Goal: Transaction & Acquisition: Obtain resource

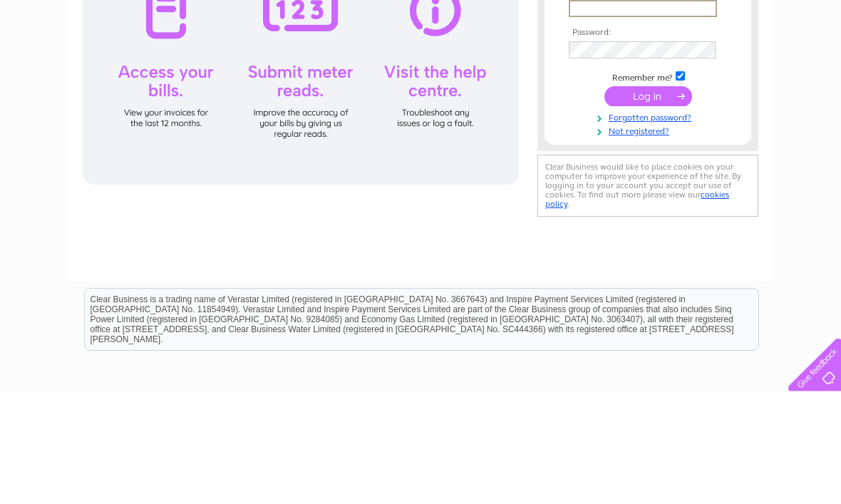
click at [672, 118] on input "text" at bounding box center [643, 121] width 148 height 17
click at [827, 126] on div "Email Address: Password:" at bounding box center [420, 315] width 841 height 643
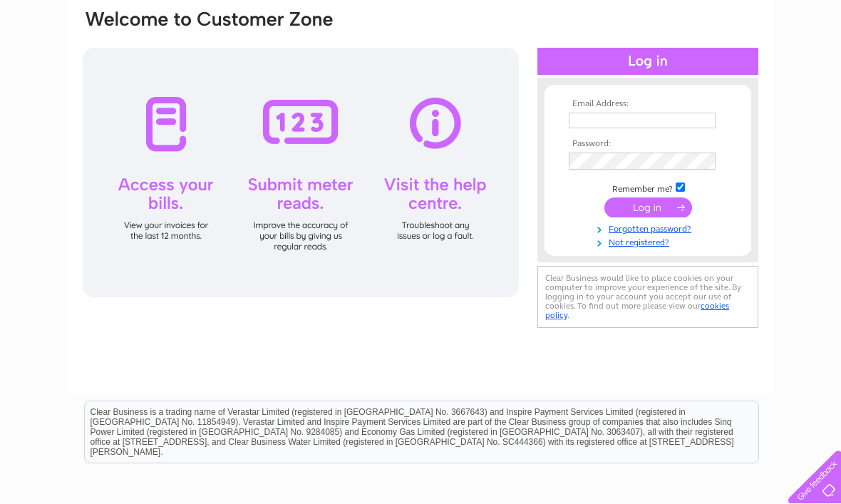
click at [636, 128] on input "text" at bounding box center [642, 121] width 147 height 16
click at [634, 118] on input "text" at bounding box center [643, 121] width 148 height 17
type input "W"
click at [603, 126] on input "w" at bounding box center [643, 121] width 148 height 17
type input "watsonsinverurie@btconnect.com"
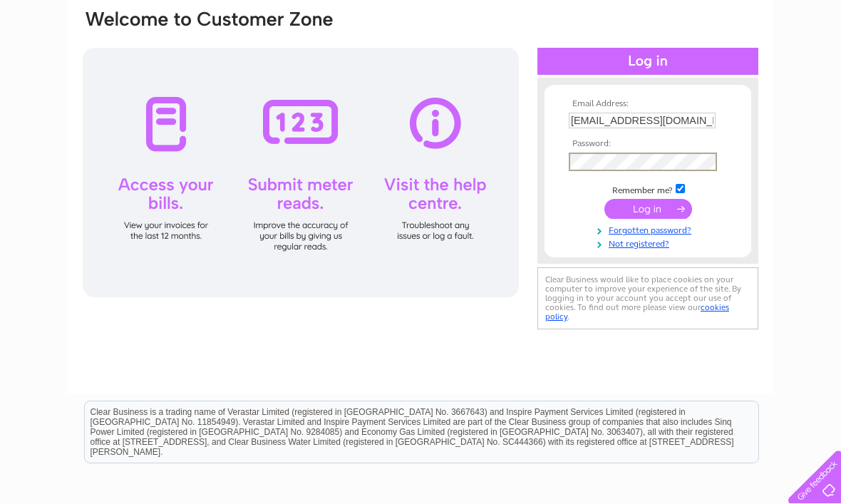
click at [648, 211] on input "submit" at bounding box center [649, 209] width 88 height 20
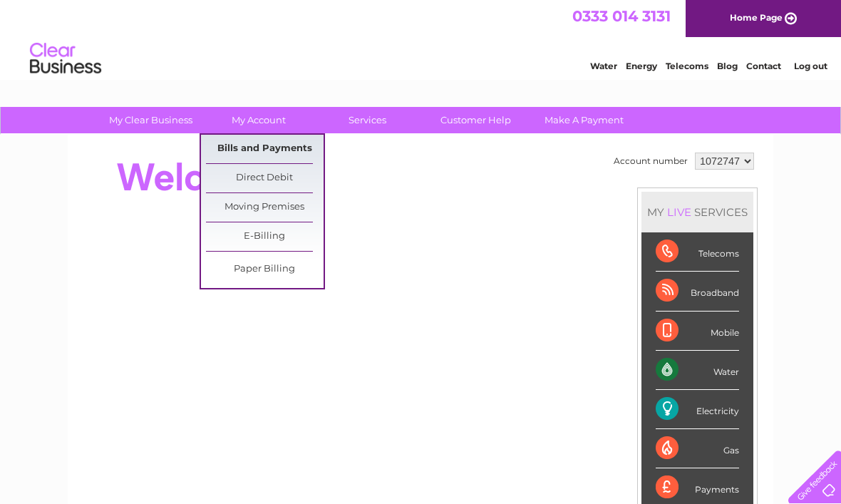
click at [299, 153] on link "Bills and Payments" at bounding box center [265, 149] width 118 height 29
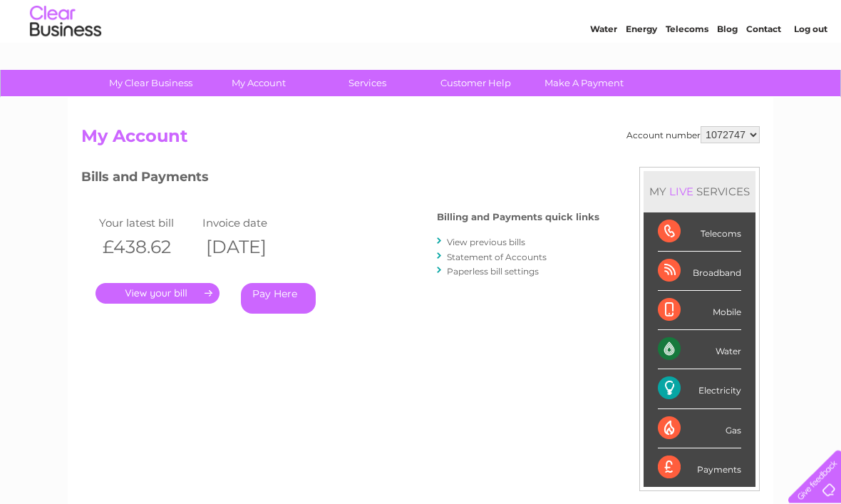
scroll to position [19, 0]
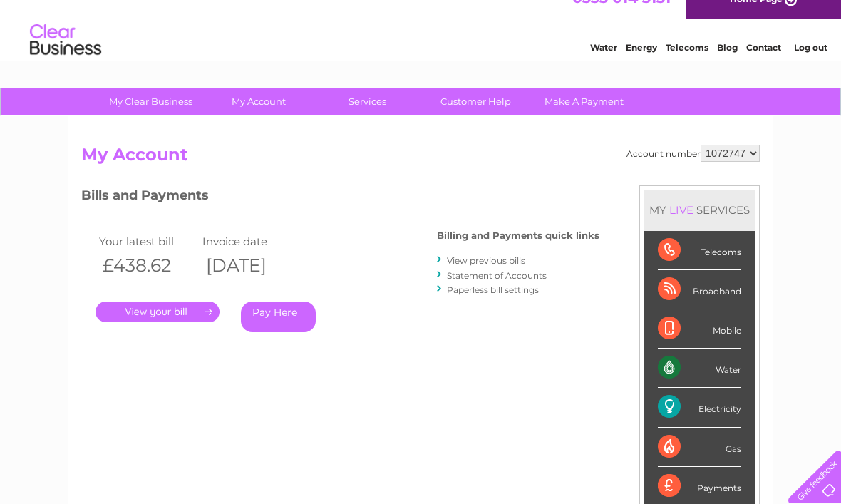
click at [188, 317] on link "." at bounding box center [158, 312] width 124 height 21
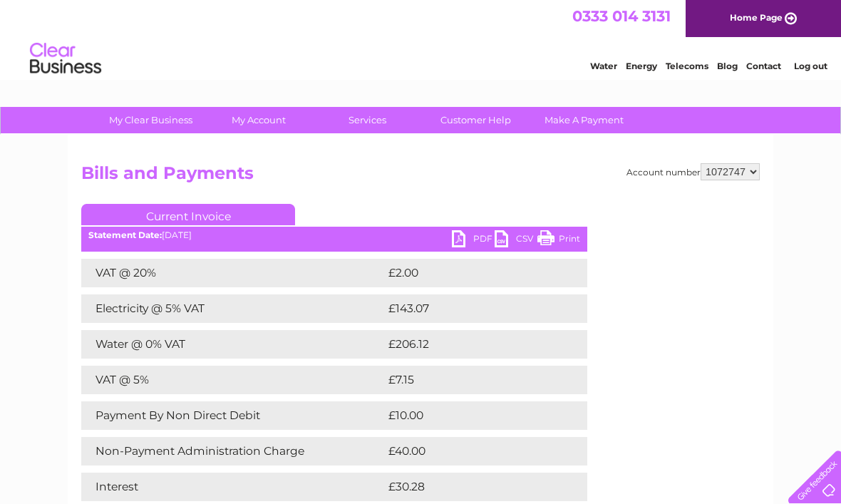
click at [571, 243] on link "Print" at bounding box center [559, 240] width 43 height 21
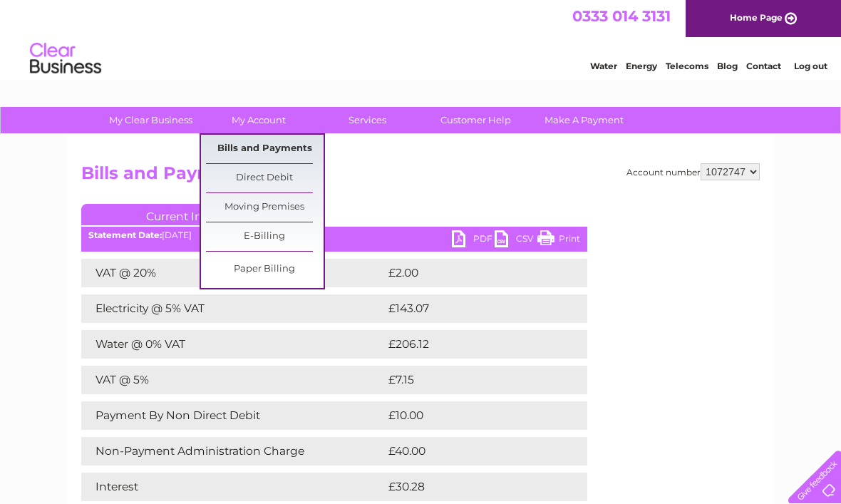
click at [302, 155] on link "Bills and Payments" at bounding box center [265, 149] width 118 height 29
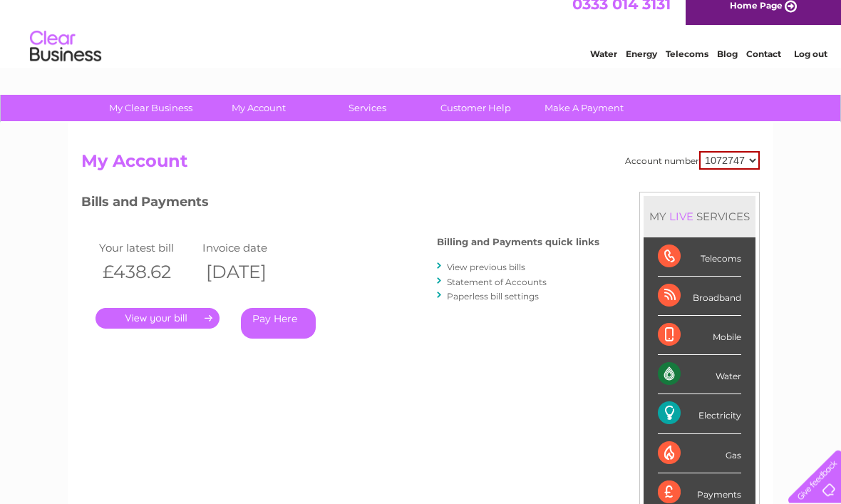
scroll to position [9, 0]
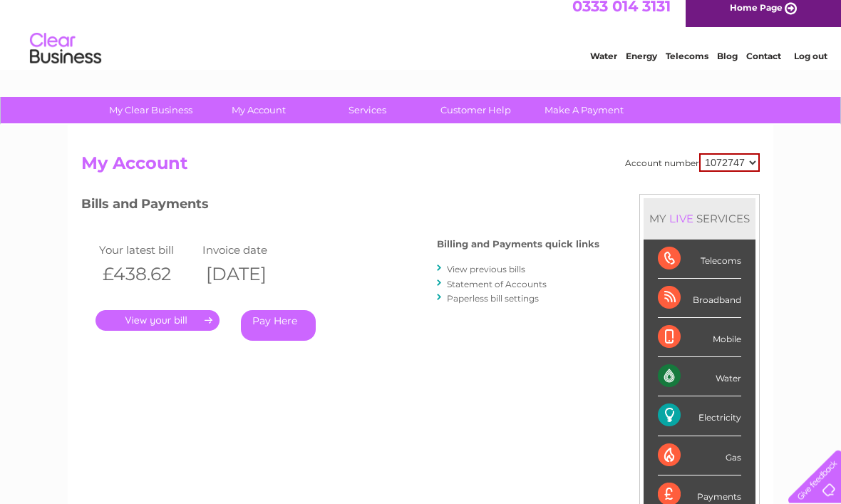
click at [758, 163] on select "1072747 1072749" at bounding box center [729, 163] width 61 height 19
click at [748, 167] on select "1072747 1072749" at bounding box center [729, 162] width 61 height 19
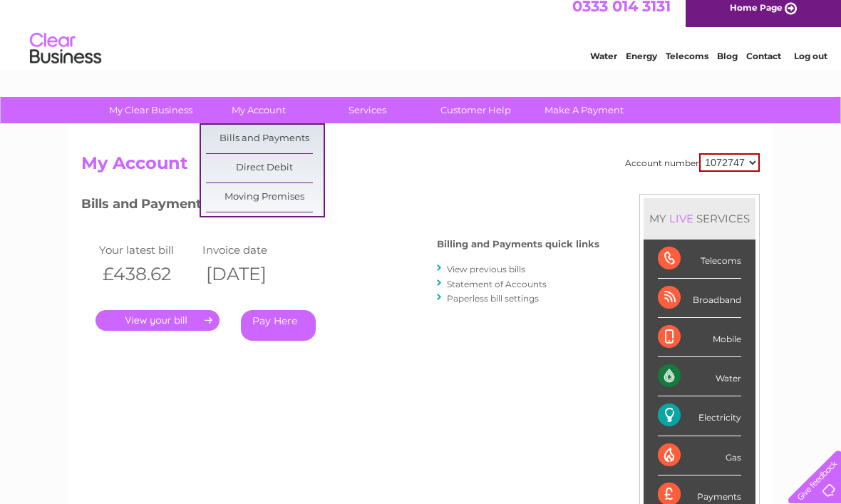
click at [420, 211] on h3 "Bills and Payments" at bounding box center [340, 206] width 518 height 25
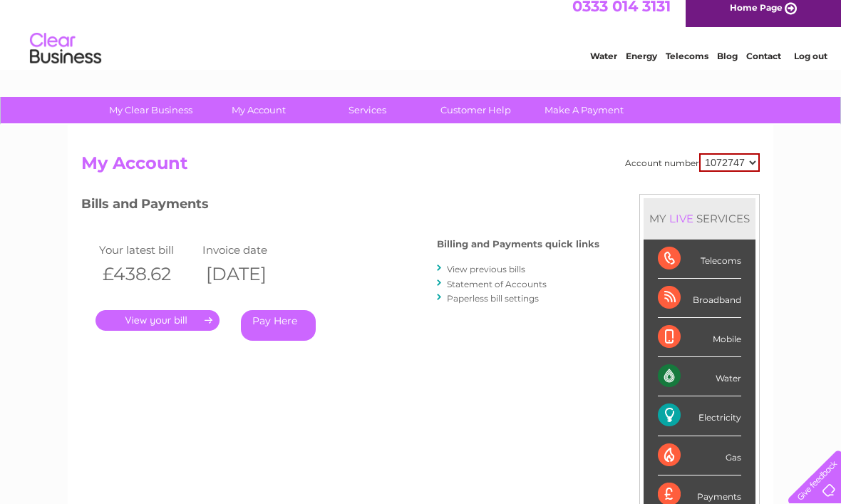
click at [180, 327] on link "." at bounding box center [158, 320] width 124 height 21
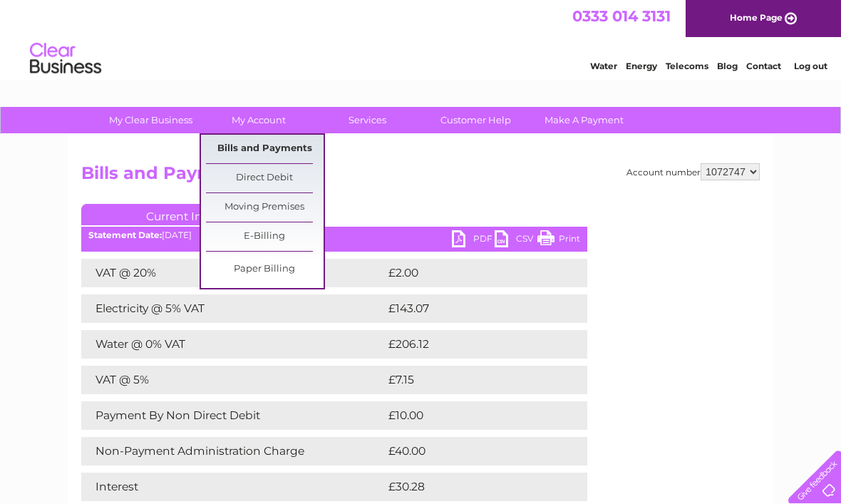
click at [305, 150] on link "Bills and Payments" at bounding box center [265, 149] width 118 height 29
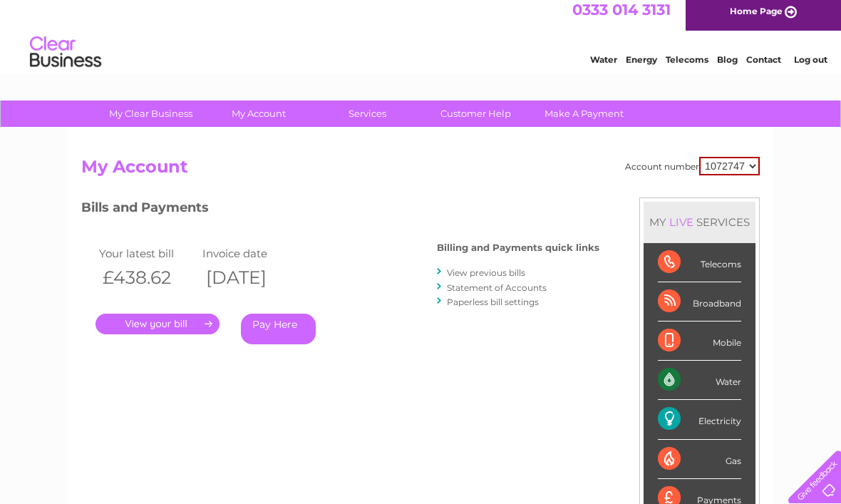
scroll to position [6, 0]
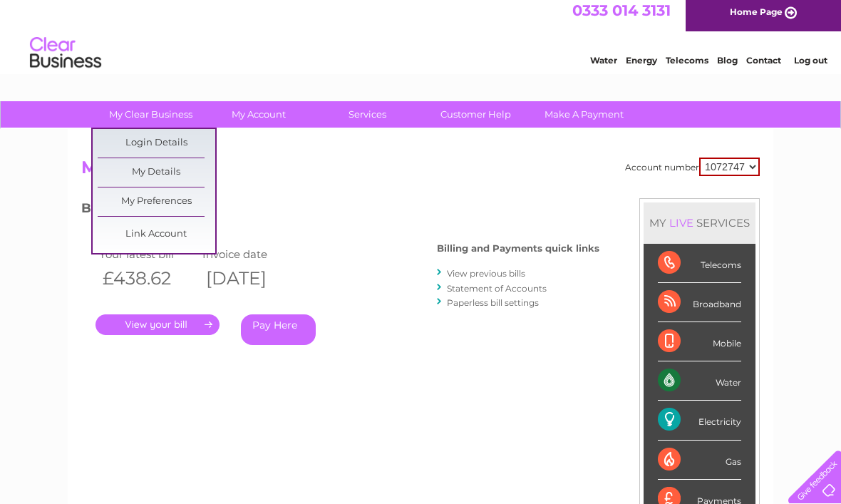
click at [437, 195] on div "Account number 1072747 1072749 My Account MY LIVE SERVICES Telecoms Broadband M…" at bounding box center [420, 372] width 679 height 429
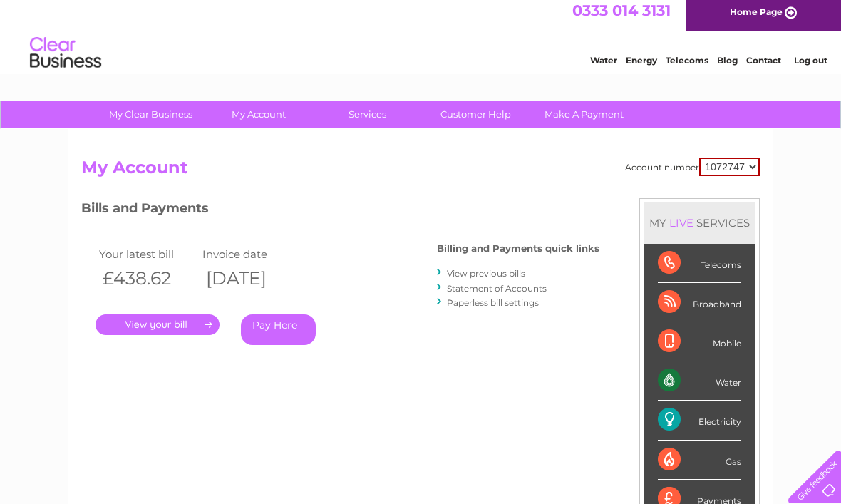
click at [201, 317] on link "." at bounding box center [158, 324] width 124 height 21
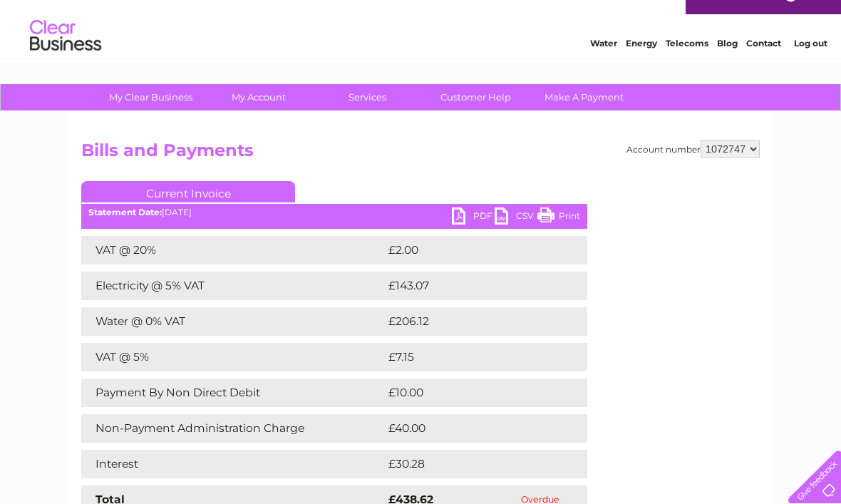
scroll to position [24, 0]
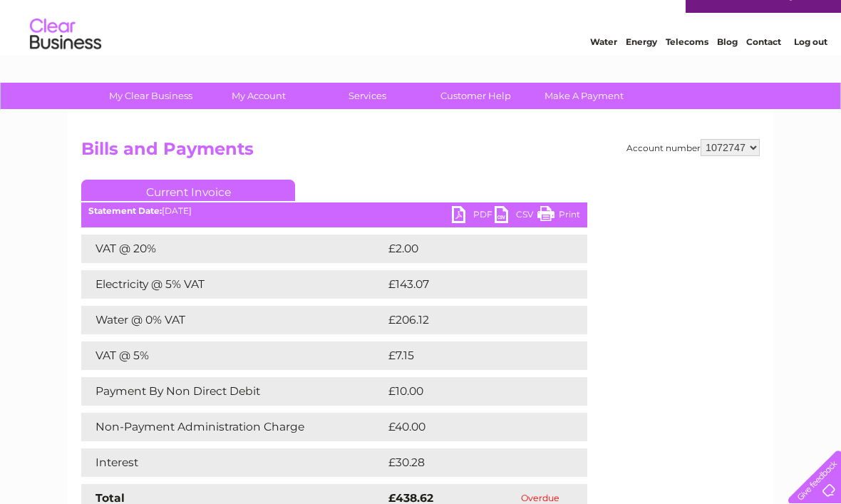
click at [769, 206] on div "Account number 1072747 1072749 Bills and Payments Current Invoice PDF CSV Print" at bounding box center [421, 332] width 706 height 443
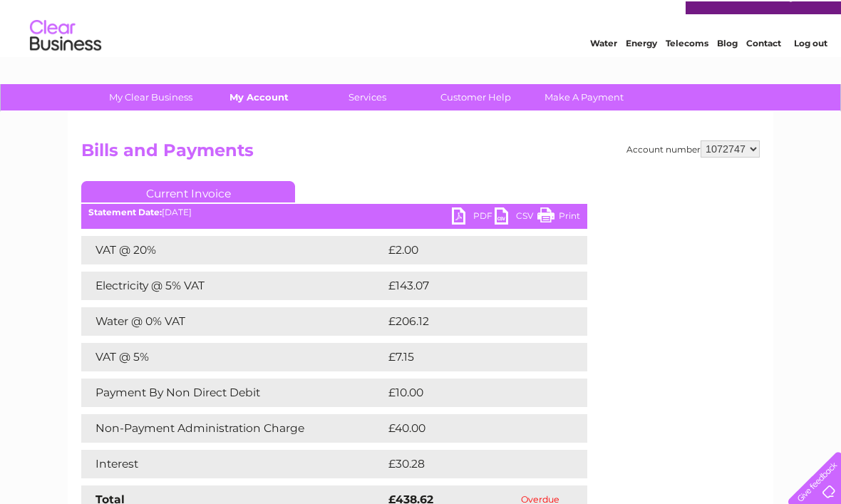
scroll to position [23, 0]
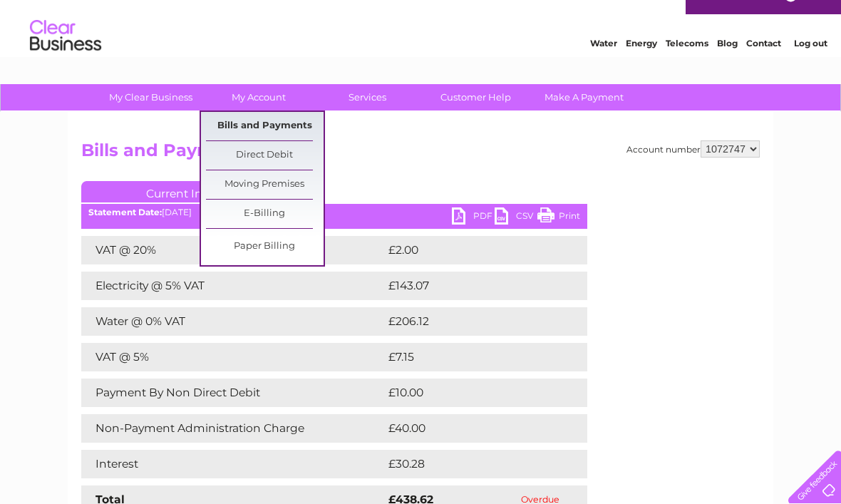
click at [297, 132] on link "Bills and Payments" at bounding box center [265, 126] width 118 height 29
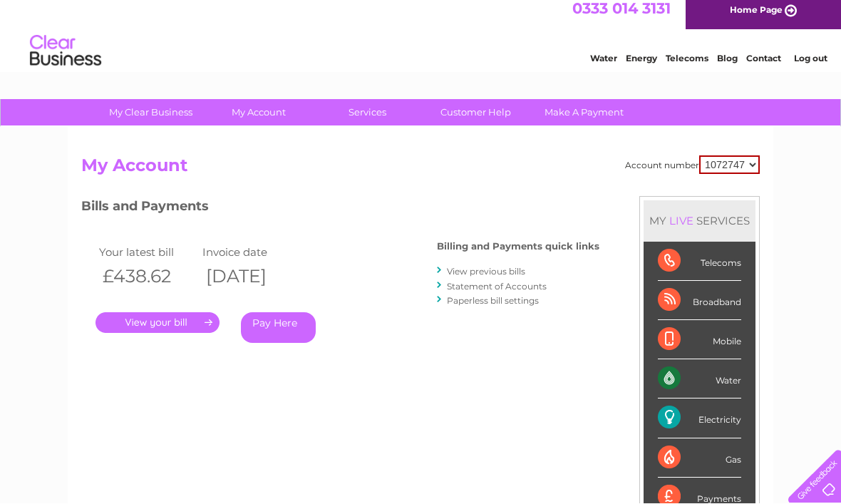
scroll to position [8, 0]
click at [497, 276] on link "View previous bills" at bounding box center [486, 271] width 78 height 11
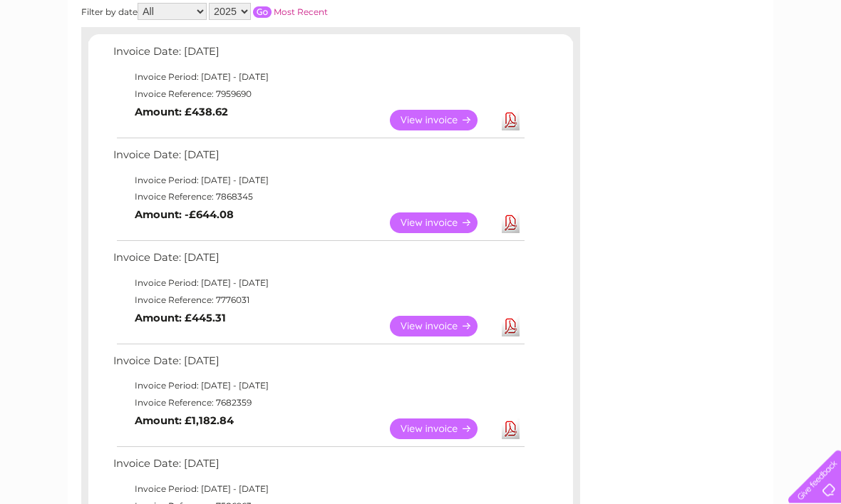
scroll to position [225, 0]
click at [433, 225] on link "View" at bounding box center [442, 222] width 105 height 21
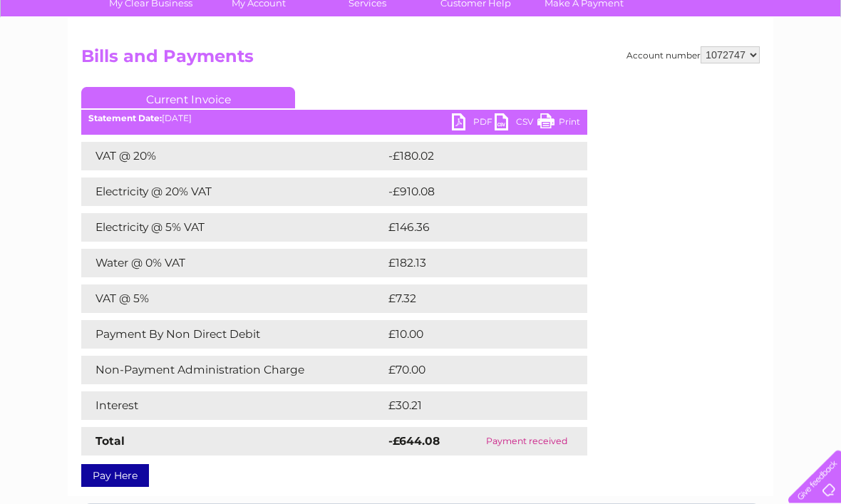
scroll to position [117, 0]
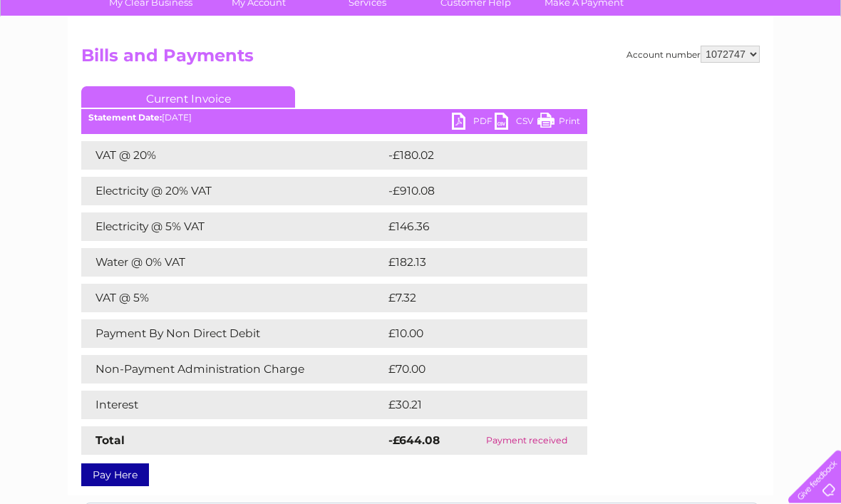
click at [560, 130] on link "Print" at bounding box center [559, 123] width 43 height 21
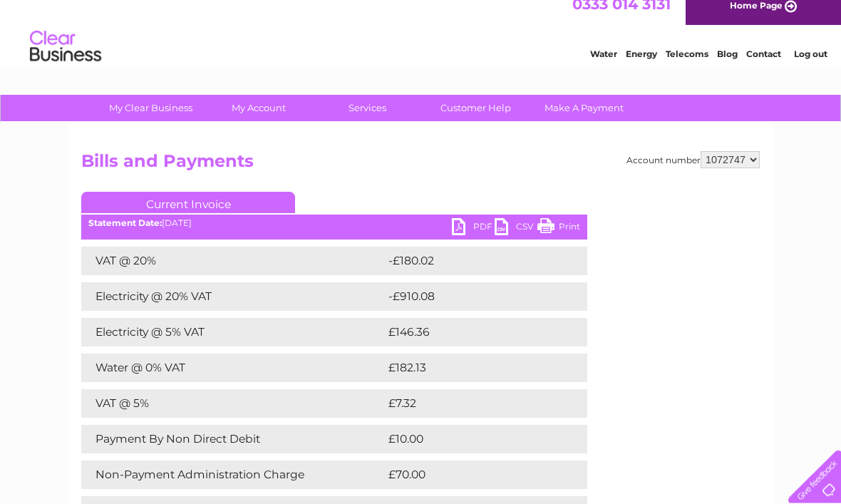
scroll to position [0, 0]
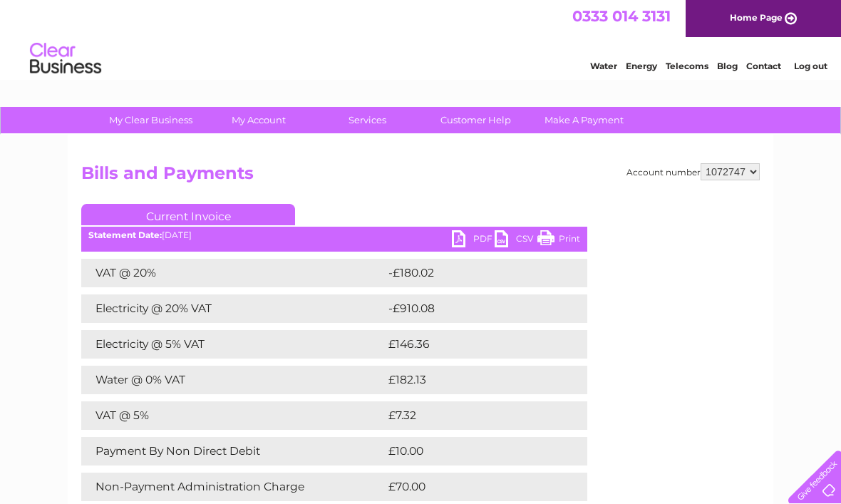
click at [461, 249] on link "PDF" at bounding box center [473, 240] width 43 height 21
click at [750, 176] on select "1072747 1072749" at bounding box center [730, 171] width 59 height 17
click at [506, 130] on link "Customer Help" at bounding box center [476, 120] width 118 height 26
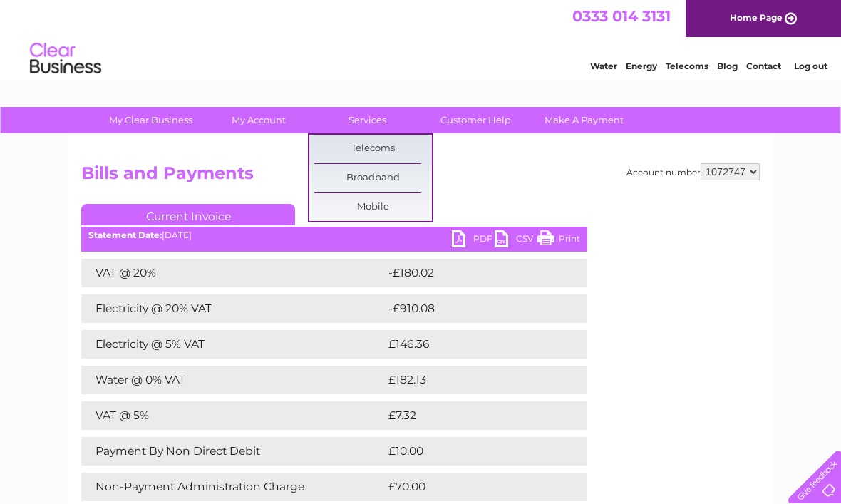
click at [289, 164] on h2 "Bills and Payments" at bounding box center [420, 176] width 679 height 27
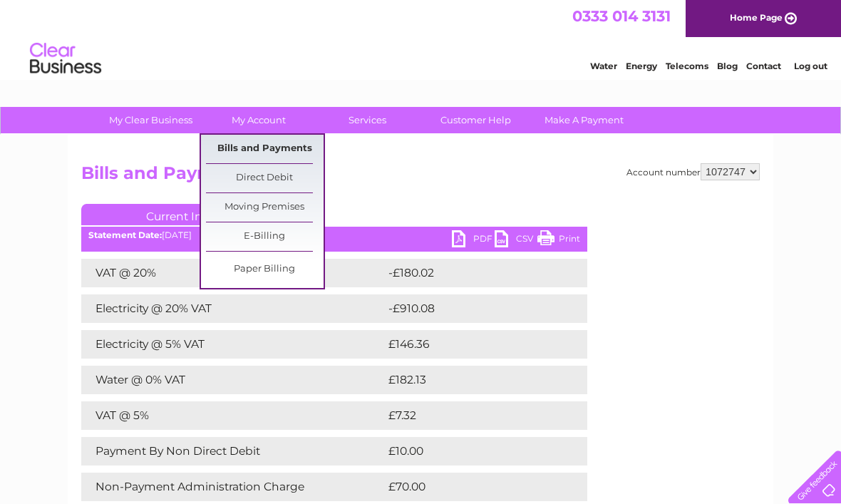
click at [309, 149] on link "Bills and Payments" at bounding box center [265, 149] width 118 height 29
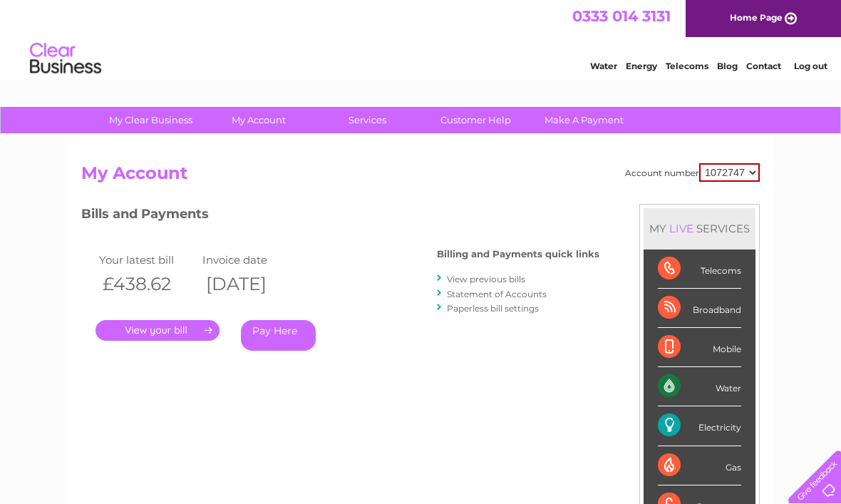
click at [523, 281] on link "View previous bills" at bounding box center [486, 279] width 78 height 11
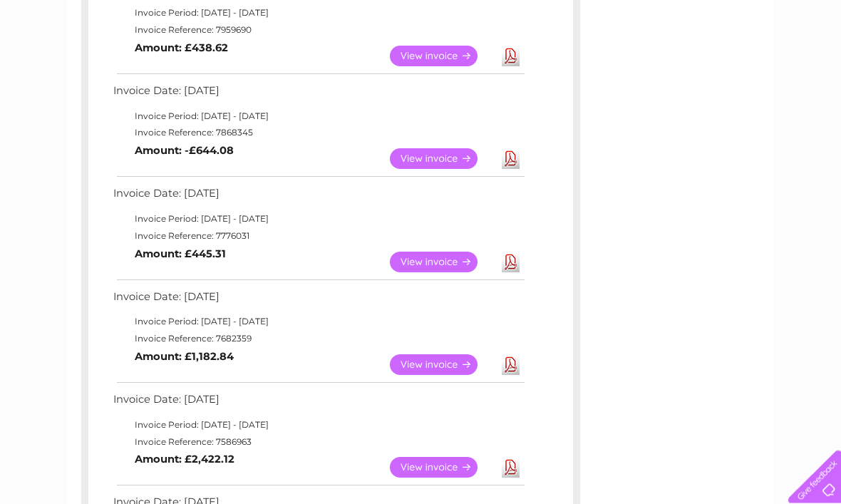
scroll to position [290, 0]
click at [448, 264] on link "View" at bounding box center [442, 261] width 105 height 21
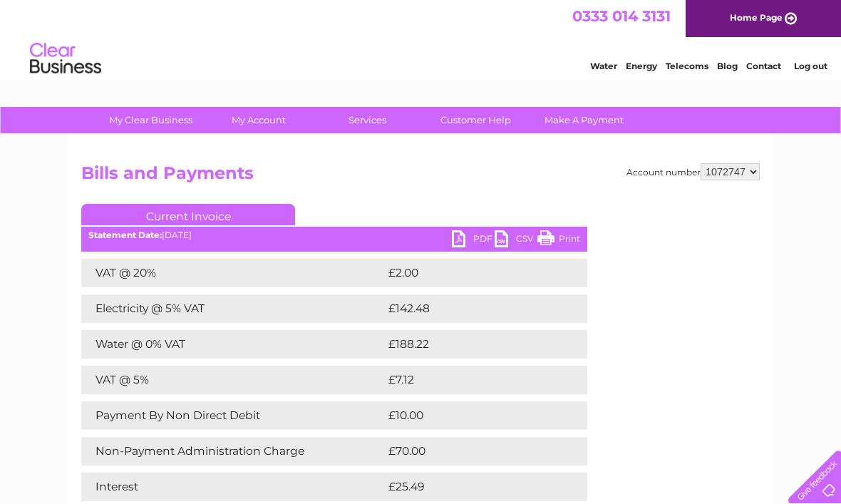
click at [487, 237] on link "PDF" at bounding box center [473, 240] width 43 height 21
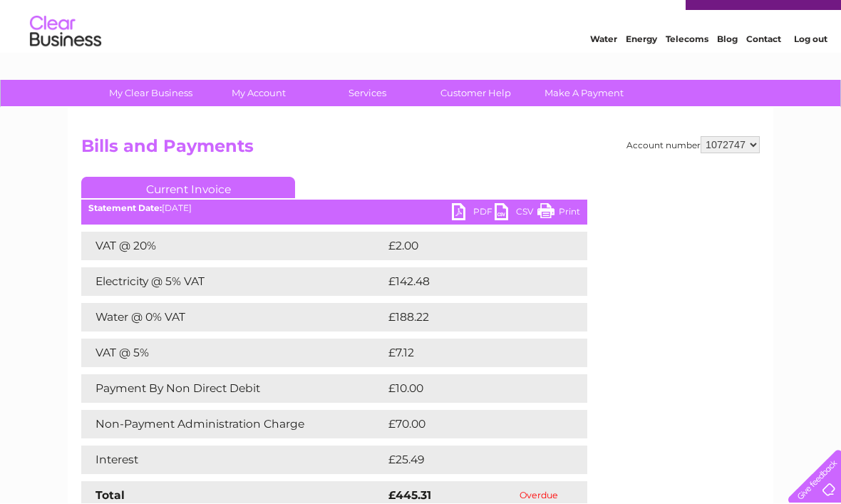
scroll to position [27, 0]
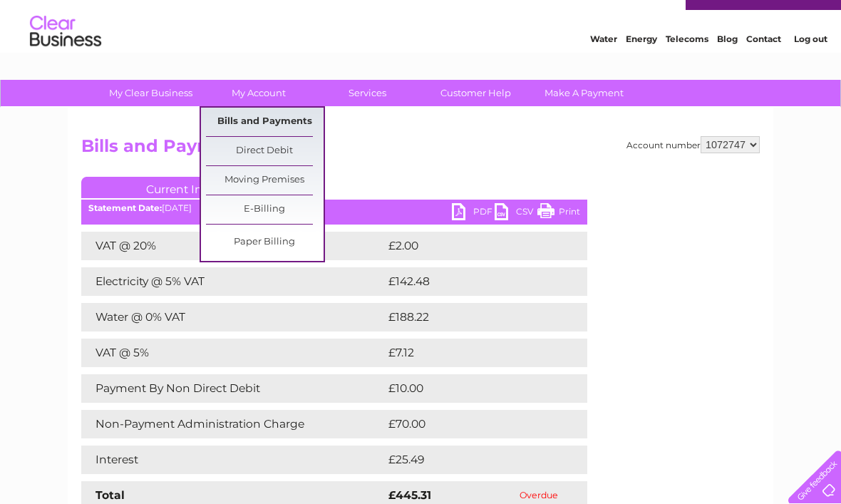
click at [237, 125] on link "Bills and Payments" at bounding box center [265, 122] width 118 height 29
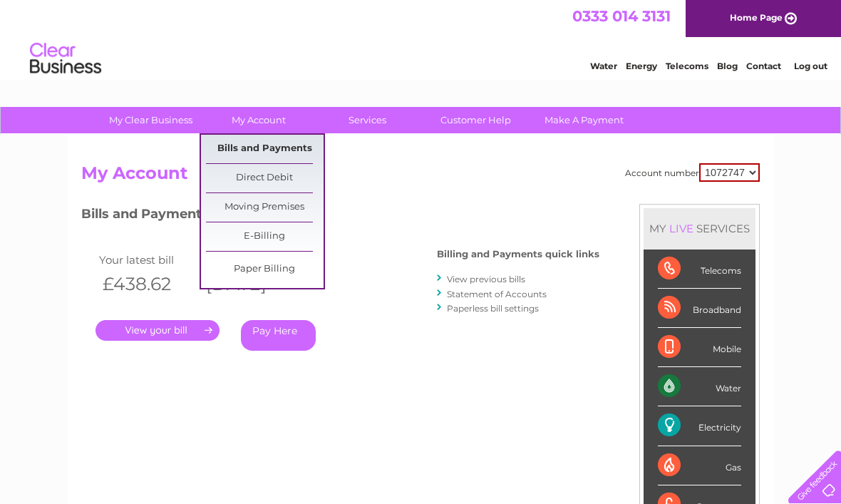
click at [296, 153] on link "Bills and Payments" at bounding box center [265, 149] width 118 height 29
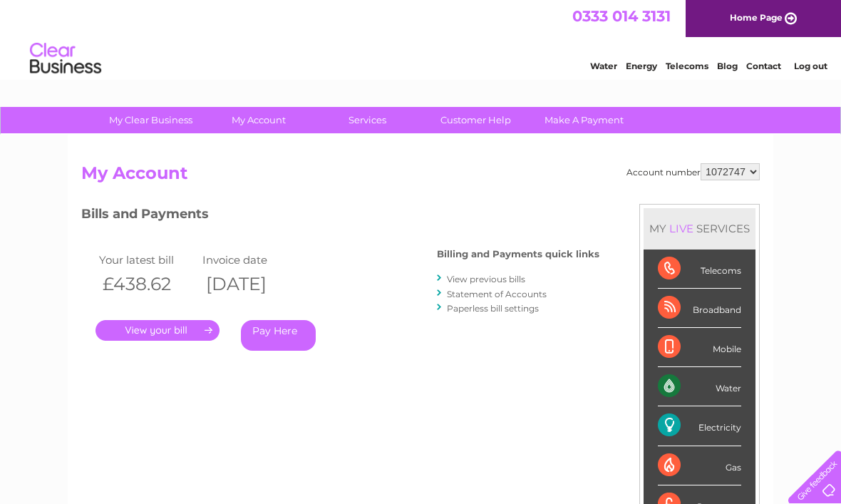
click at [516, 282] on link "View previous bills" at bounding box center [486, 279] width 78 height 11
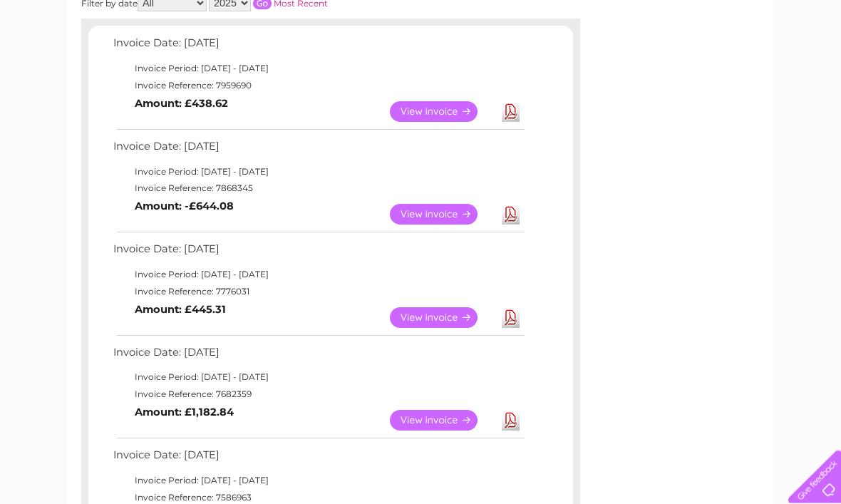
scroll to position [234, 0]
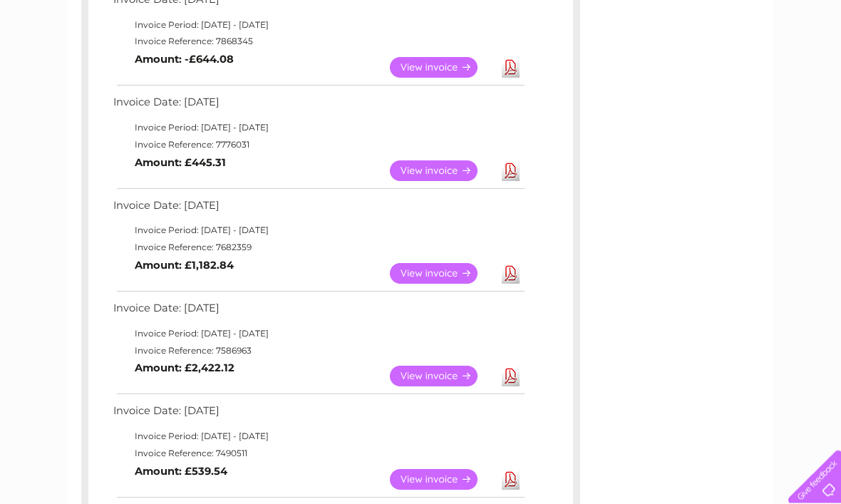
scroll to position [381, 0]
click at [456, 271] on link "View" at bounding box center [442, 273] width 105 height 21
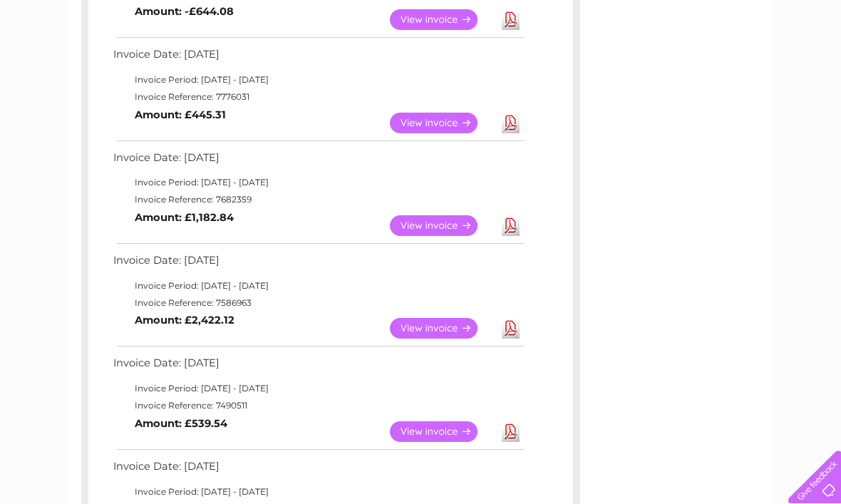
click at [779, 354] on div "My Clear Business Login Details My Details My Preferences Link Account My Accou…" at bounding box center [420, 325] width 841 height 1295
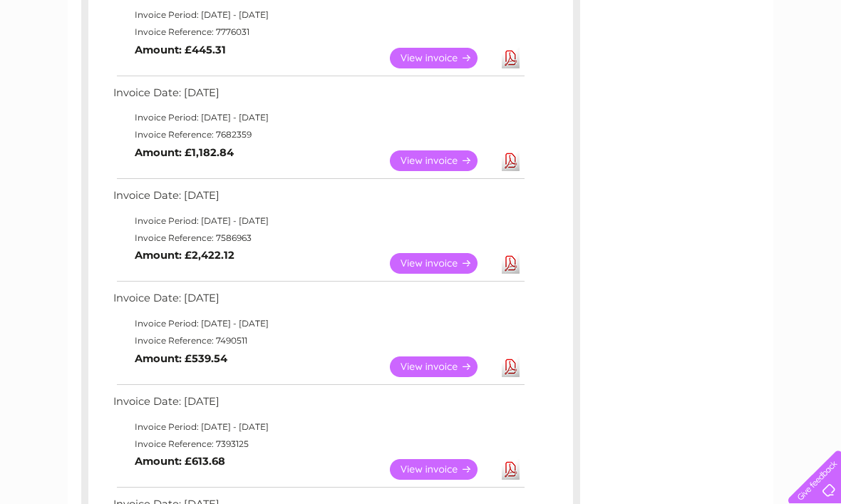
scroll to position [494, 0]
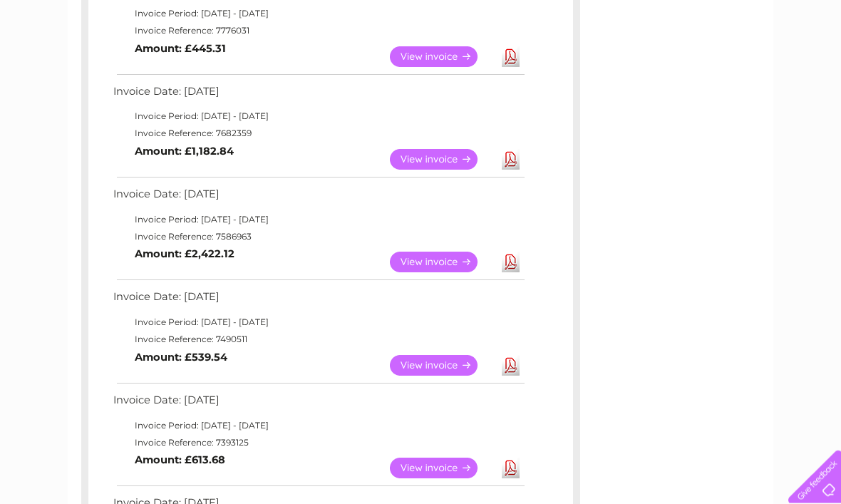
click at [451, 252] on link "View" at bounding box center [442, 262] width 105 height 21
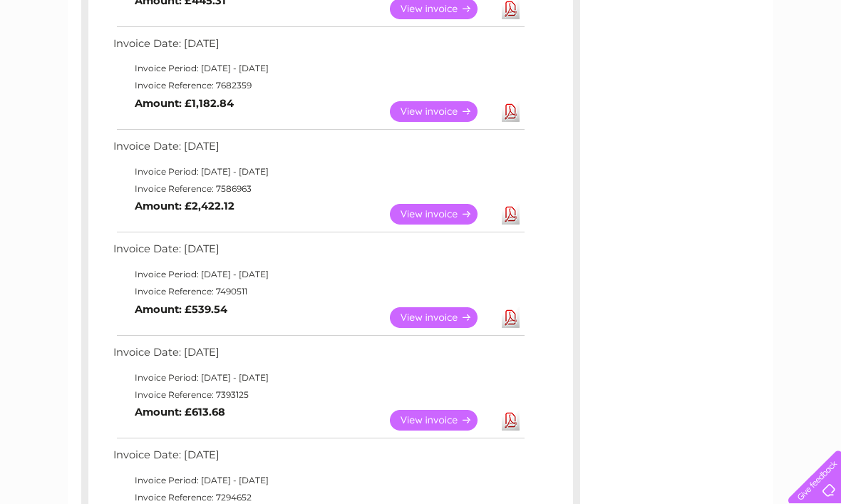
click at [439, 107] on link "View" at bounding box center [442, 111] width 105 height 21
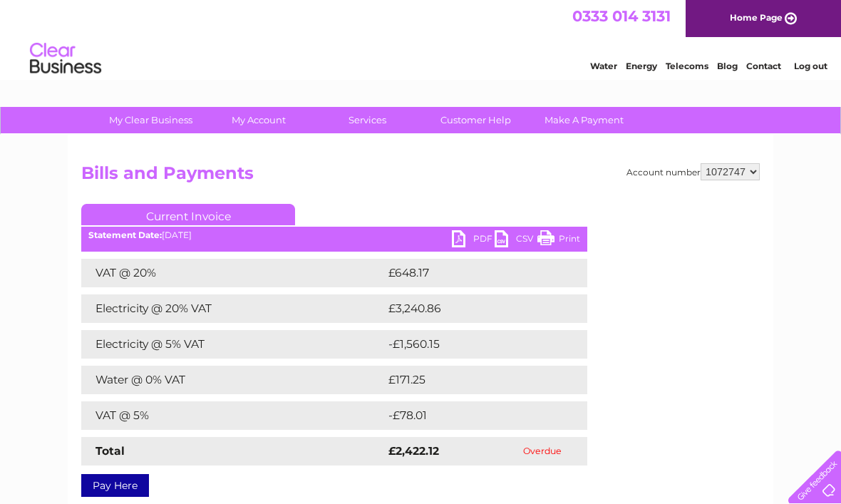
click at [479, 244] on link "PDF" at bounding box center [473, 240] width 43 height 21
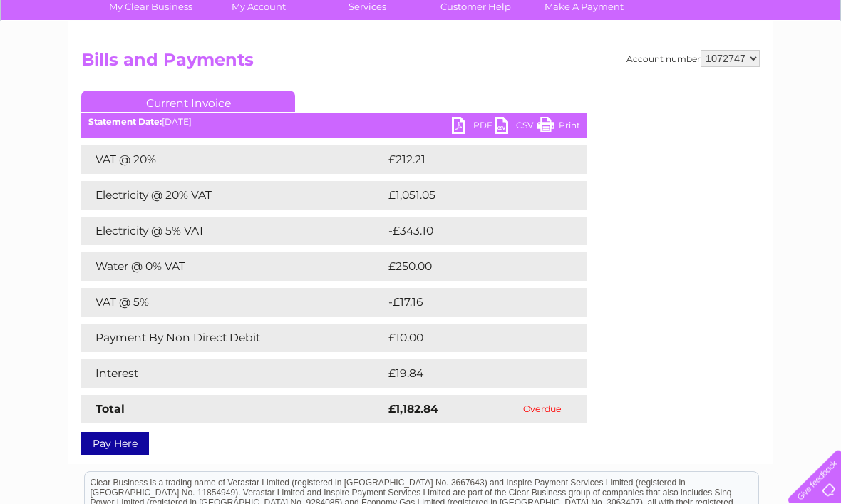
scroll to position [113, 0]
click at [477, 130] on link "PDF" at bounding box center [473, 127] width 43 height 21
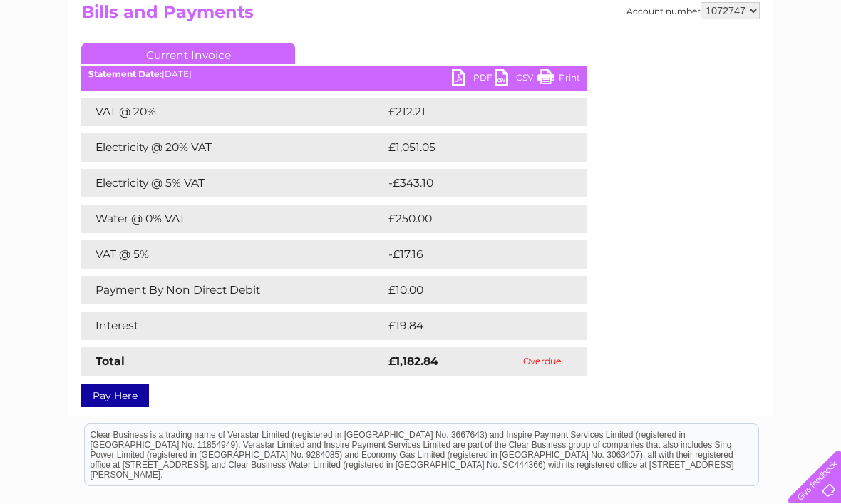
click at [811, 100] on div "My Clear Business Login Details My Details My Preferences Link Account My Accou…" at bounding box center [420, 303] width 841 height 714
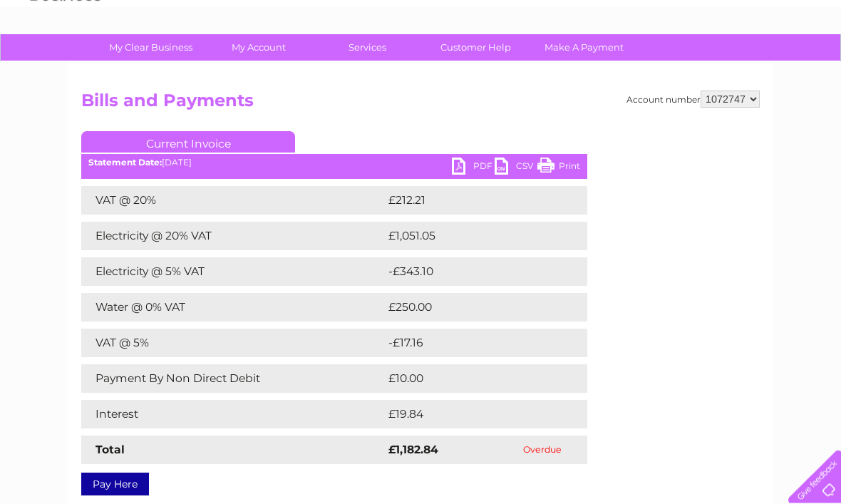
scroll to position [0, 0]
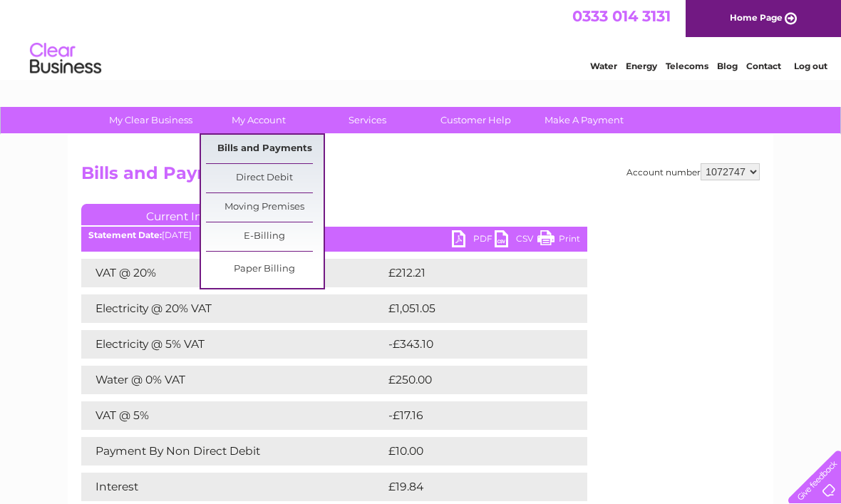
click at [305, 154] on link "Bills and Payments" at bounding box center [265, 149] width 118 height 29
click at [302, 150] on link "Bills and Payments" at bounding box center [265, 149] width 118 height 29
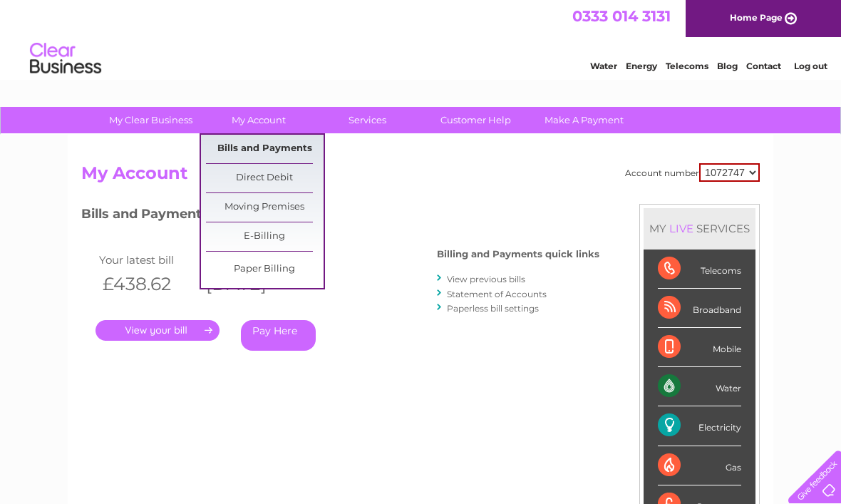
click at [299, 152] on link "Bills and Payments" at bounding box center [265, 149] width 118 height 29
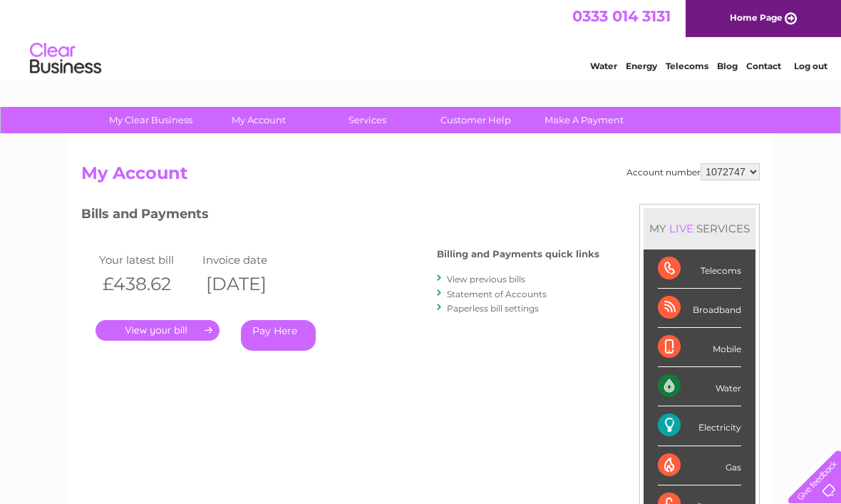
click at [506, 283] on link "View previous bills" at bounding box center [486, 279] width 78 height 11
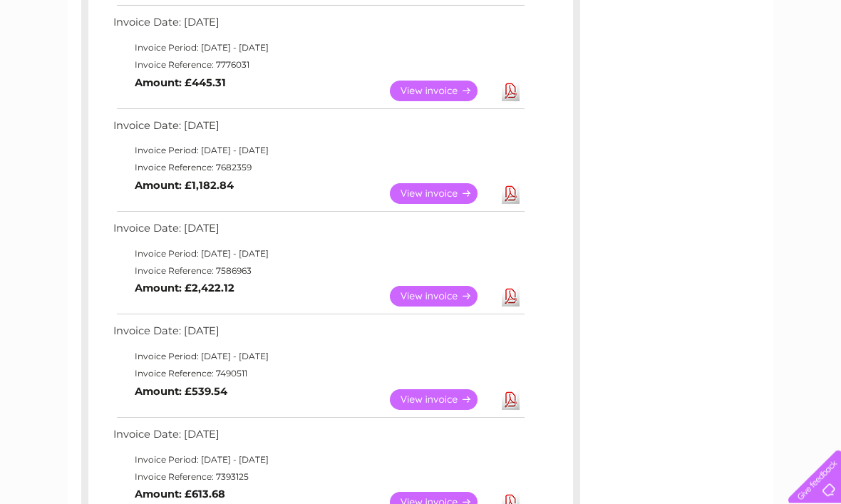
scroll to position [461, 0]
click at [441, 292] on link "View" at bounding box center [442, 296] width 105 height 21
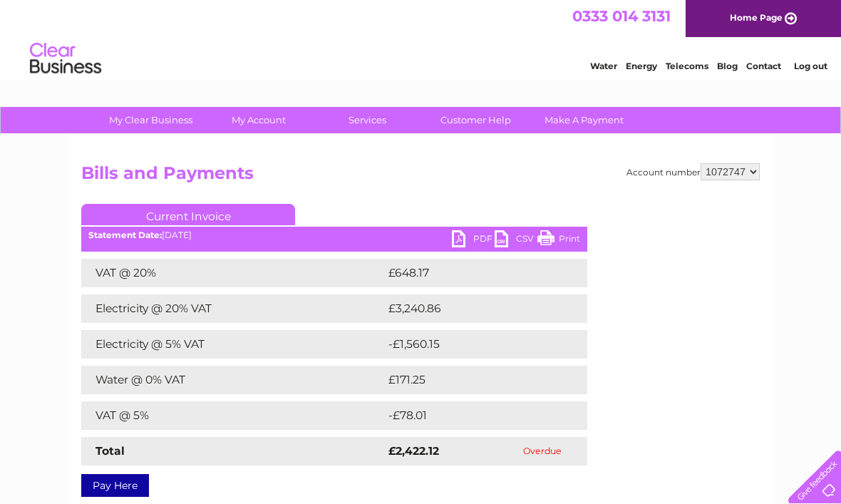
click at [468, 242] on link "PDF" at bounding box center [473, 240] width 43 height 21
